Goal: Transaction & Acquisition: Purchase product/service

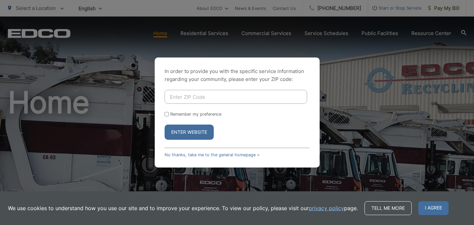
click at [191, 95] on input "Enter ZIP Code" at bounding box center [236, 97] width 142 height 14
type input "92024"
click at [194, 132] on button "Enter Website" at bounding box center [189, 131] width 49 height 15
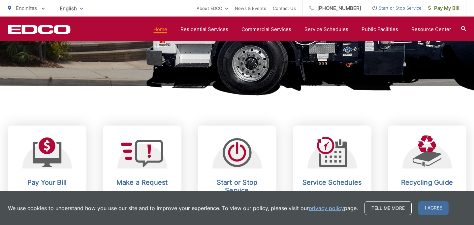
scroll to position [205, 0]
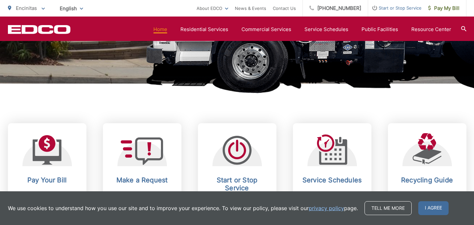
click at [330, 108] on div "Pay Your Bill View, pay, and manage your bill online. Make a Request Send a ser…" at bounding box center [237, 153] width 458 height 140
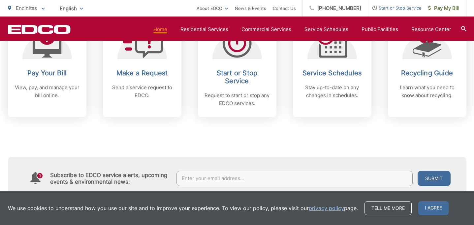
scroll to position [313, 0]
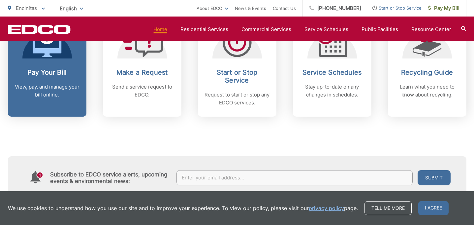
click at [31, 85] on p "View, pay, and manage your bill online." at bounding box center [47, 91] width 65 height 16
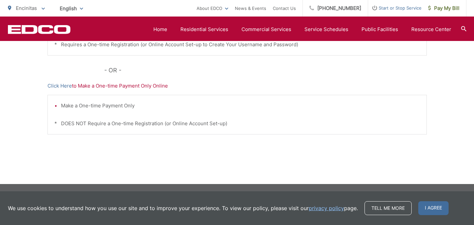
scroll to position [244, 0]
click at [95, 87] on p "Click Here to Make a One-time Payment Only Online" at bounding box center [236, 86] width 379 height 8
click at [326, 86] on p "Click Here to Make a One-time Payment Only Online" at bounding box center [236, 86] width 379 height 8
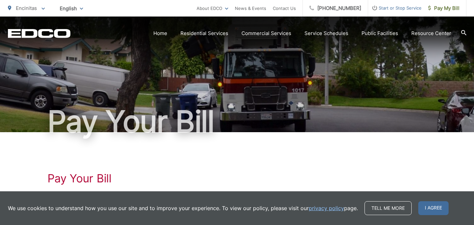
scroll to position [0, 0]
click at [71, 178] on h1 "Pay Your Bill" at bounding box center [236, 177] width 379 height 13
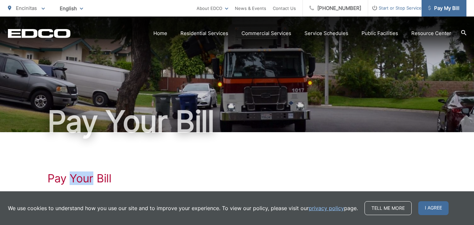
click at [441, 5] on span "Pay My Bill" at bounding box center [443, 8] width 31 height 8
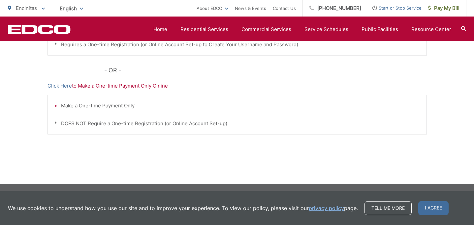
scroll to position [244, 0]
